Goal: Information Seeking & Learning: Learn about a topic

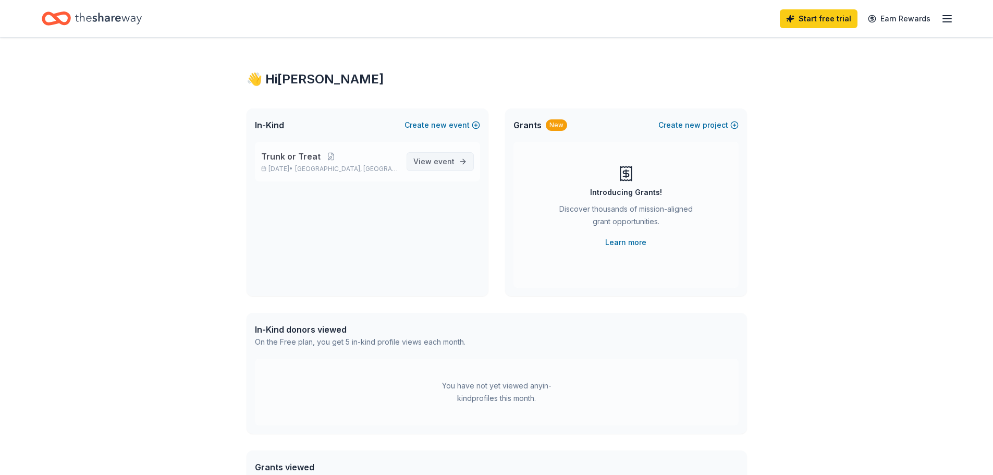
click at [445, 169] on link "View event" at bounding box center [439, 161] width 67 height 19
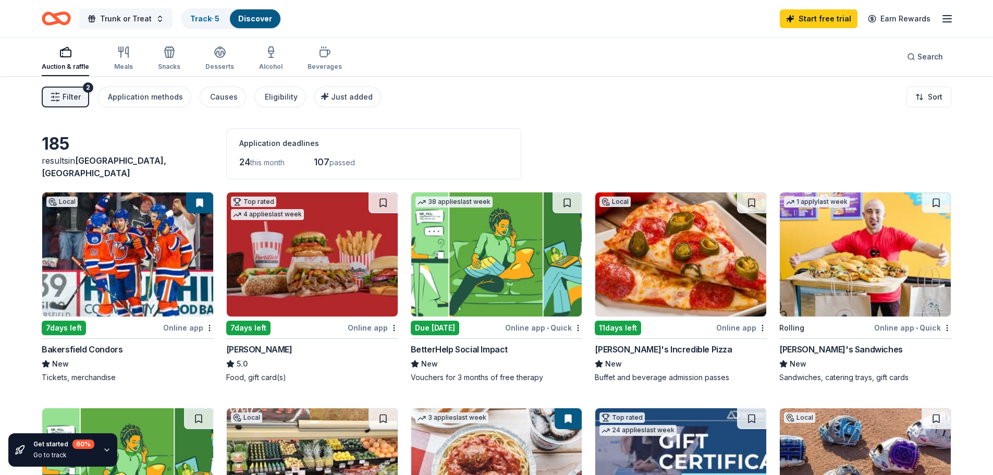
click at [141, 18] on span "Trunk or Treat" at bounding box center [126, 19] width 52 height 13
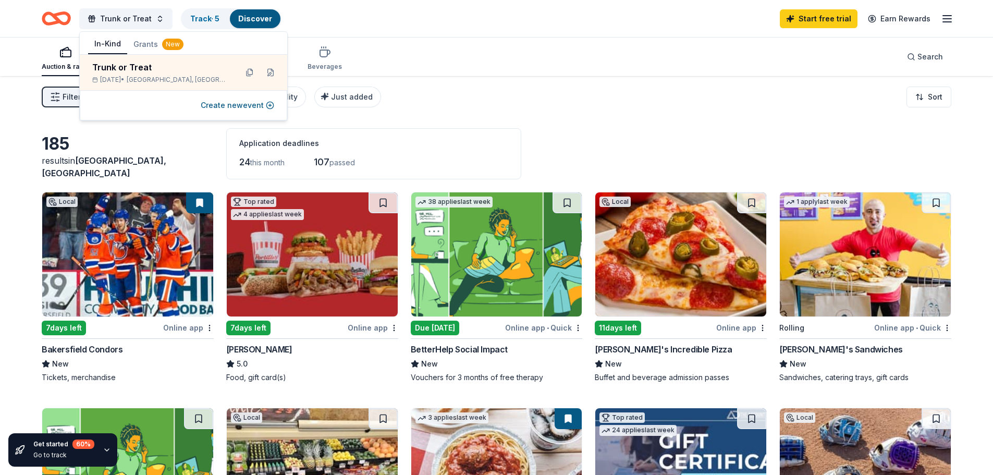
click at [480, 40] on div "Auction & raffle Meals Snacks Desserts Alcohol Beverages Search" at bounding box center [496, 57] width 909 height 39
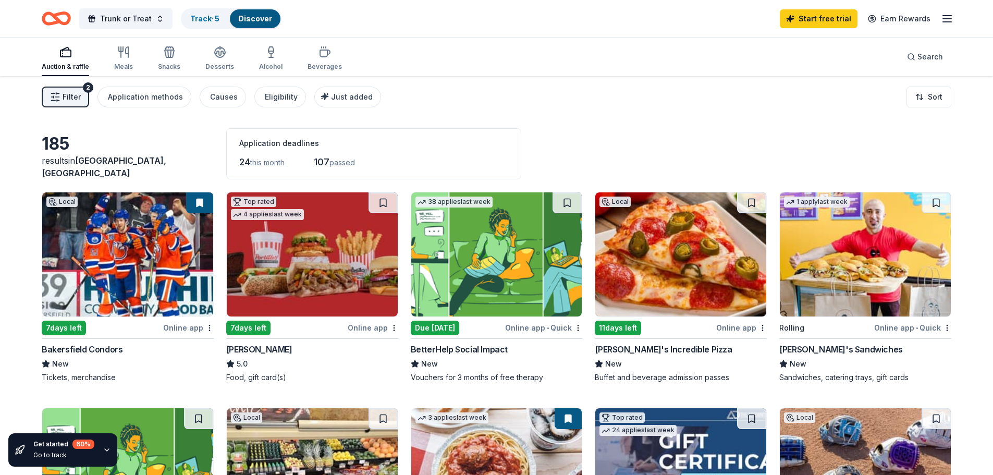
click at [946, 19] on line "button" at bounding box center [947, 19] width 8 height 0
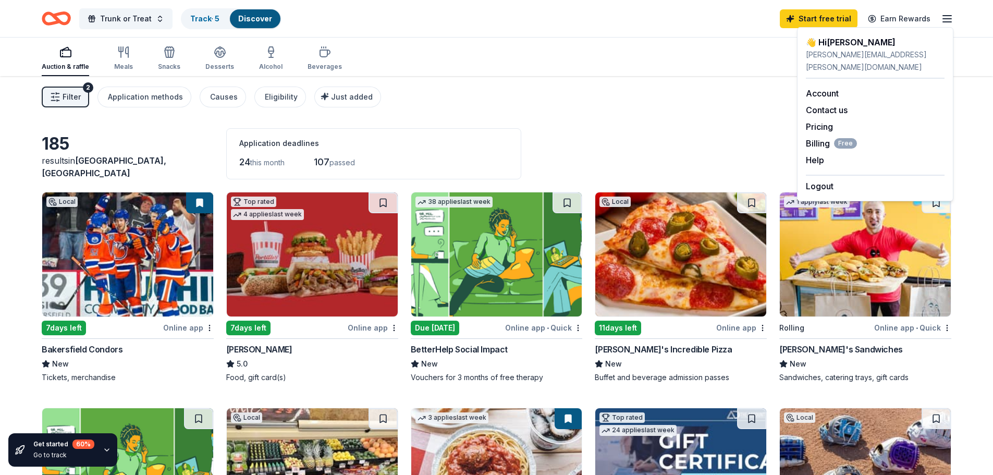
click at [486, 135] on div "Application deadlines 24 this month 107 passed" at bounding box center [373, 153] width 295 height 51
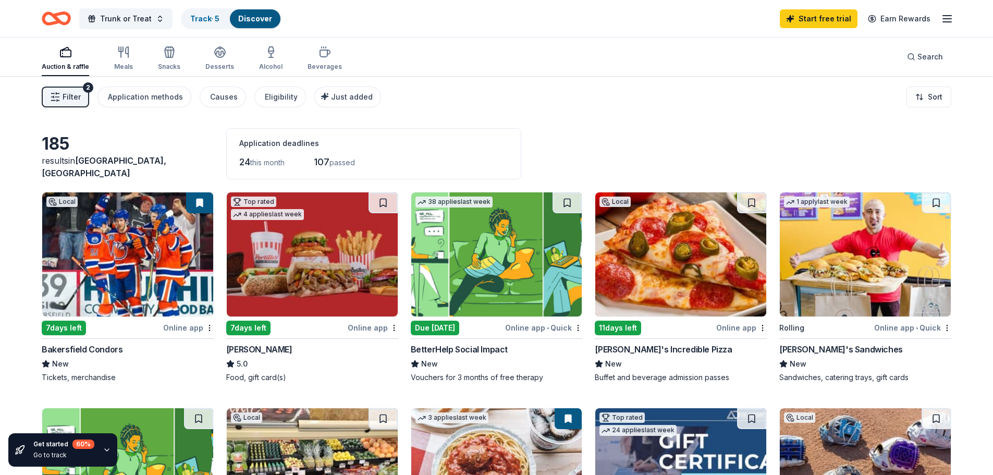
click at [63, 19] on icon "Home" at bounding box center [56, 18] width 29 height 24
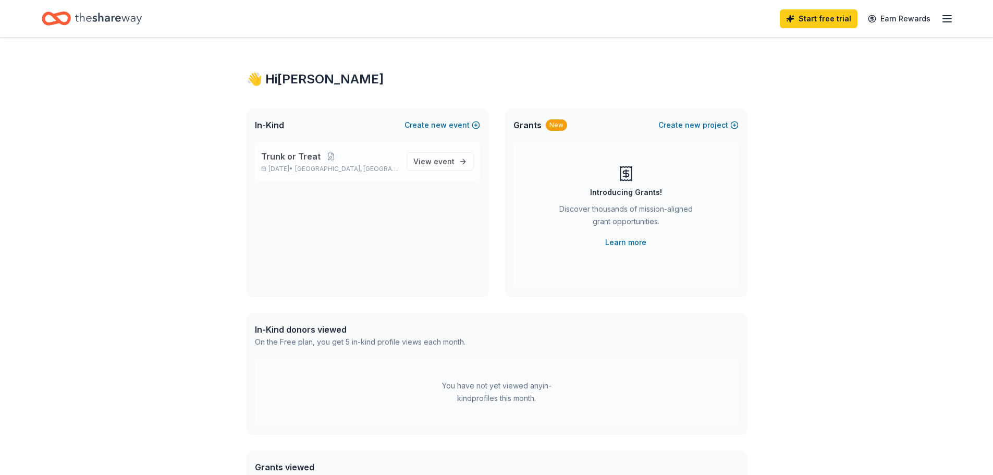
click at [327, 162] on p "Trunk or Treat" at bounding box center [329, 156] width 137 height 13
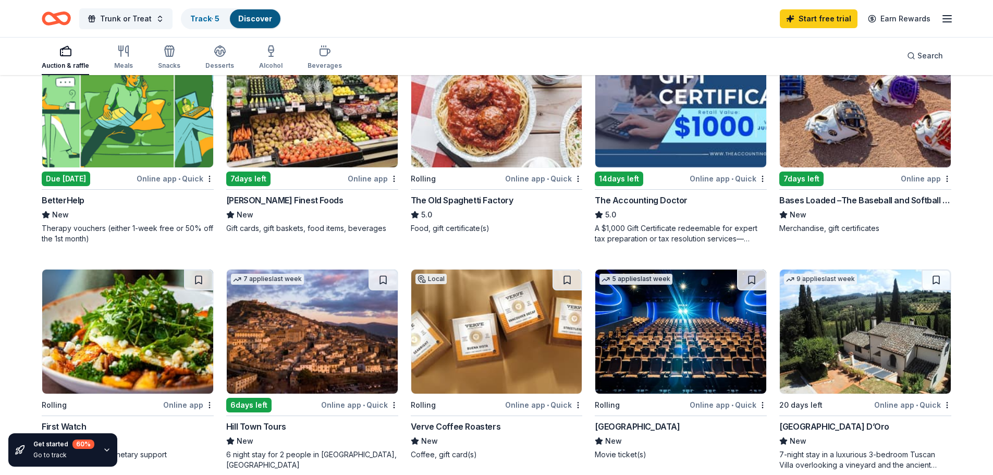
scroll to position [52, 0]
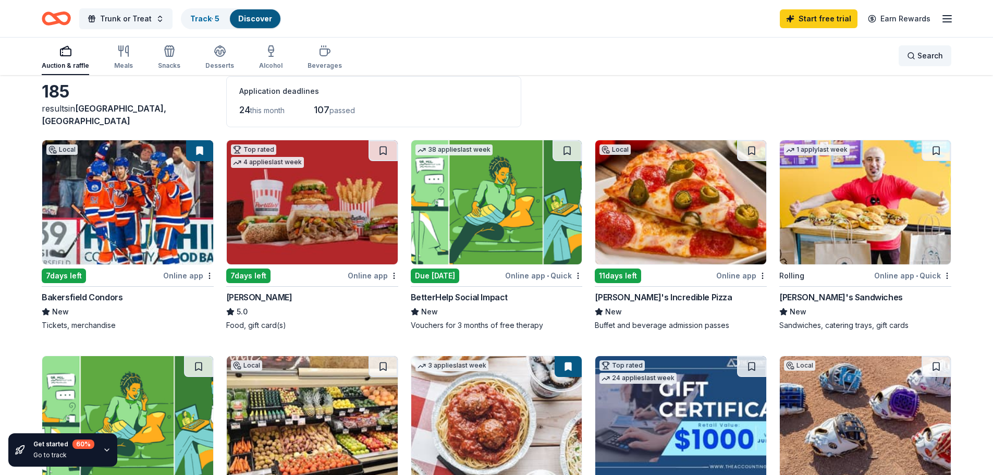
click at [924, 59] on span "Search" at bounding box center [930, 55] width 26 height 13
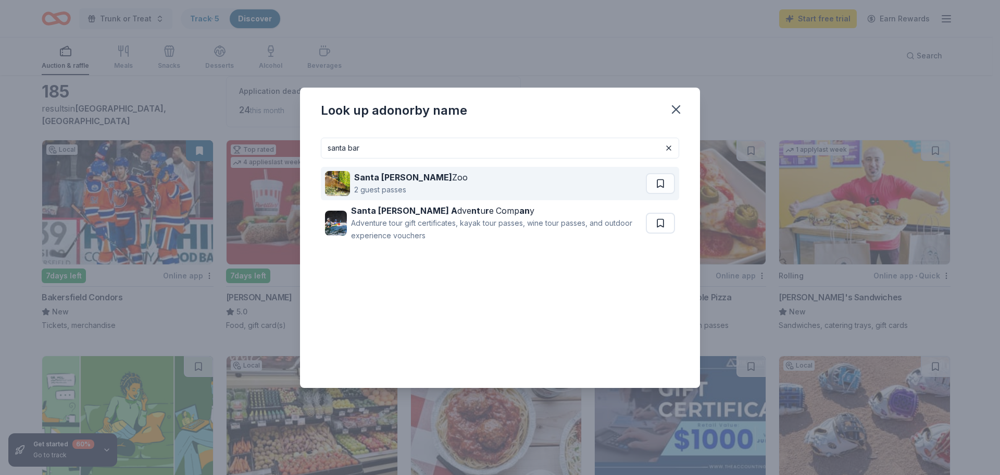
type input "santa bar"
click at [397, 195] on div "2 guest passes" at bounding box center [411, 189] width 114 height 13
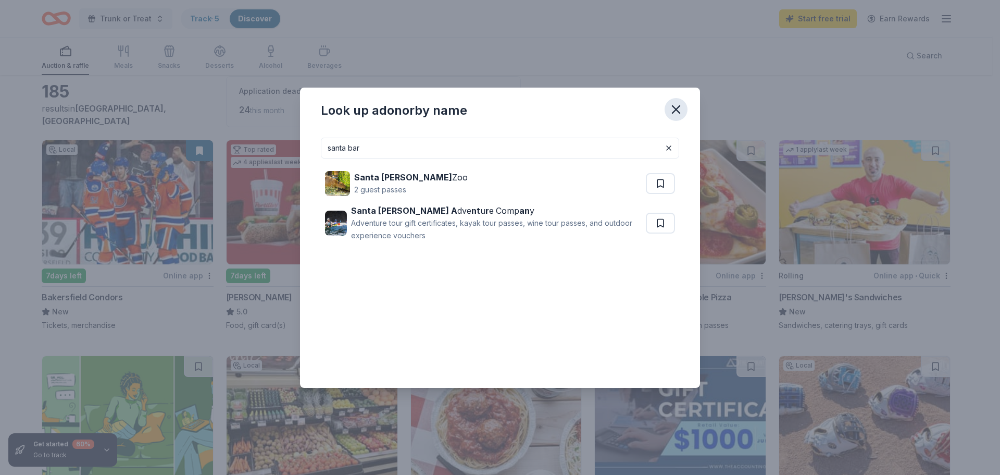
click at [676, 112] on icon "button" at bounding box center [676, 109] width 15 height 15
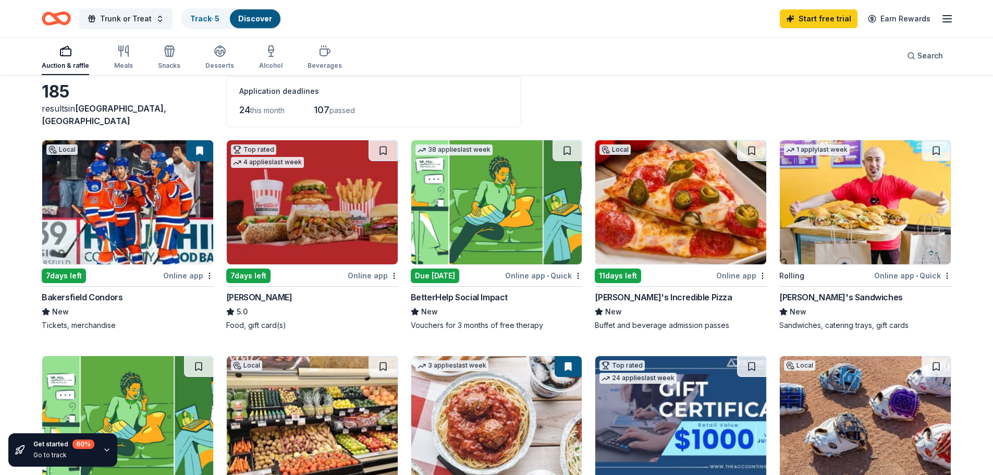
click at [943, 20] on icon "button" at bounding box center [946, 19] width 13 height 13
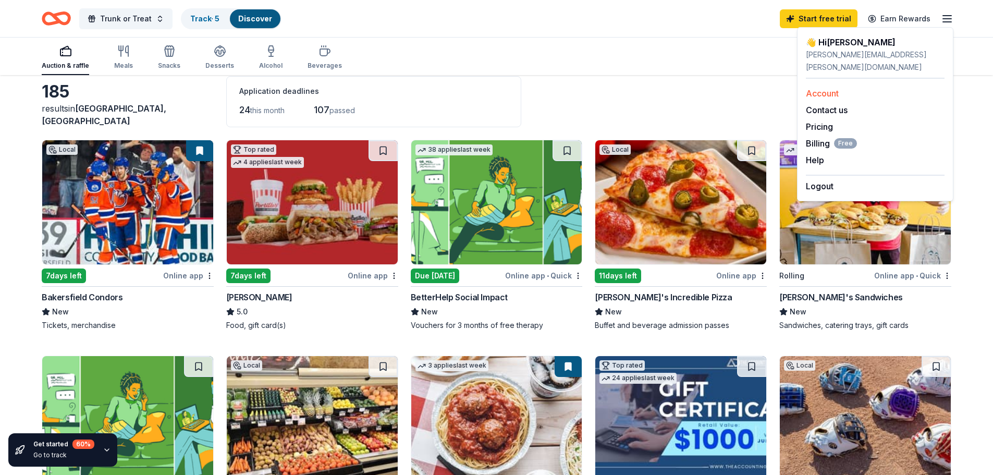
click at [835, 88] on link "Account" at bounding box center [822, 93] width 33 height 10
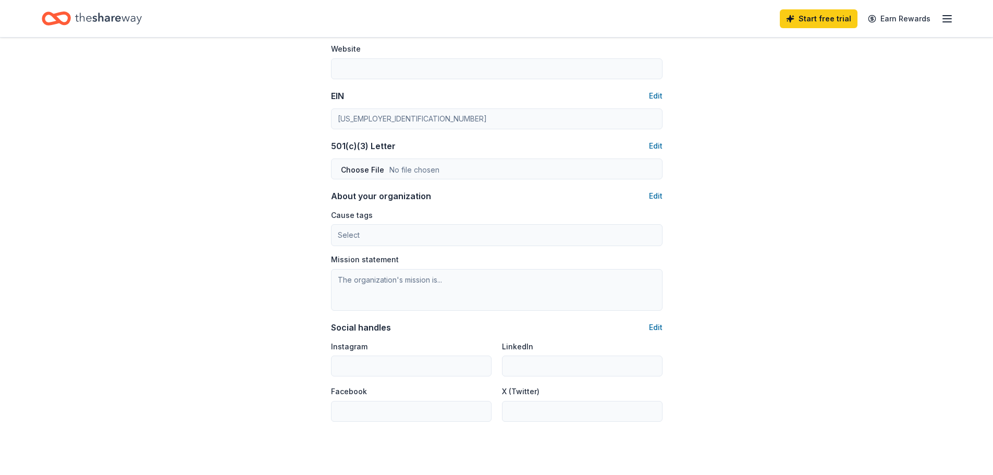
scroll to position [52, 0]
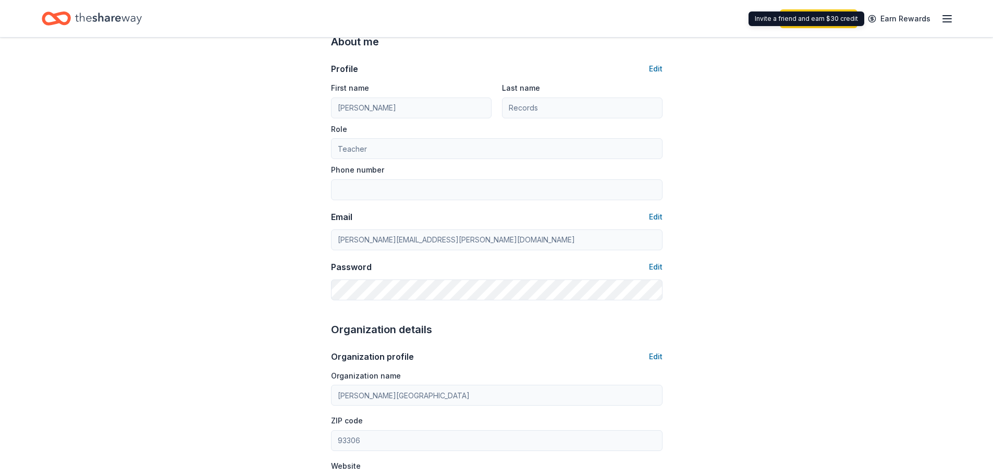
click at [940, 18] on div "Start free trial Earn Rewards" at bounding box center [866, 18] width 174 height 24
click at [946, 18] on icon "button" at bounding box center [946, 19] width 13 height 13
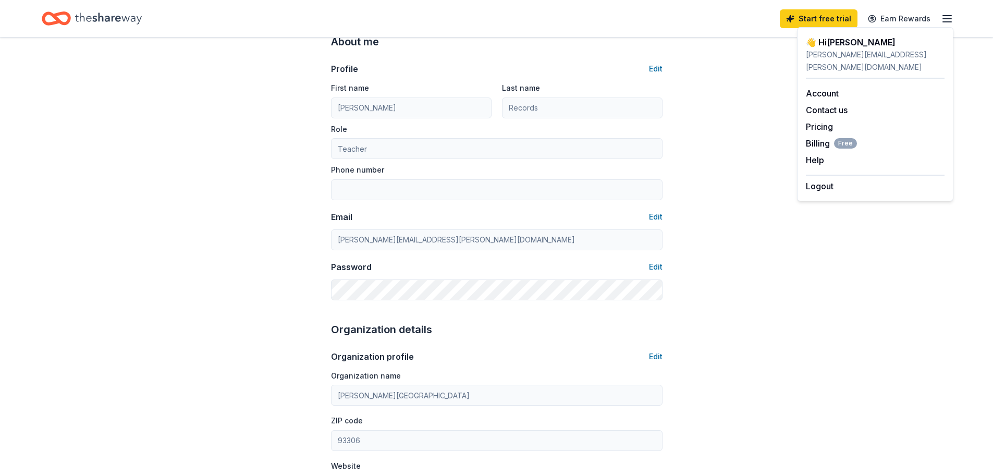
click at [86, 18] on icon "Home" at bounding box center [108, 18] width 67 height 11
